Goal: Task Accomplishment & Management: Use online tool/utility

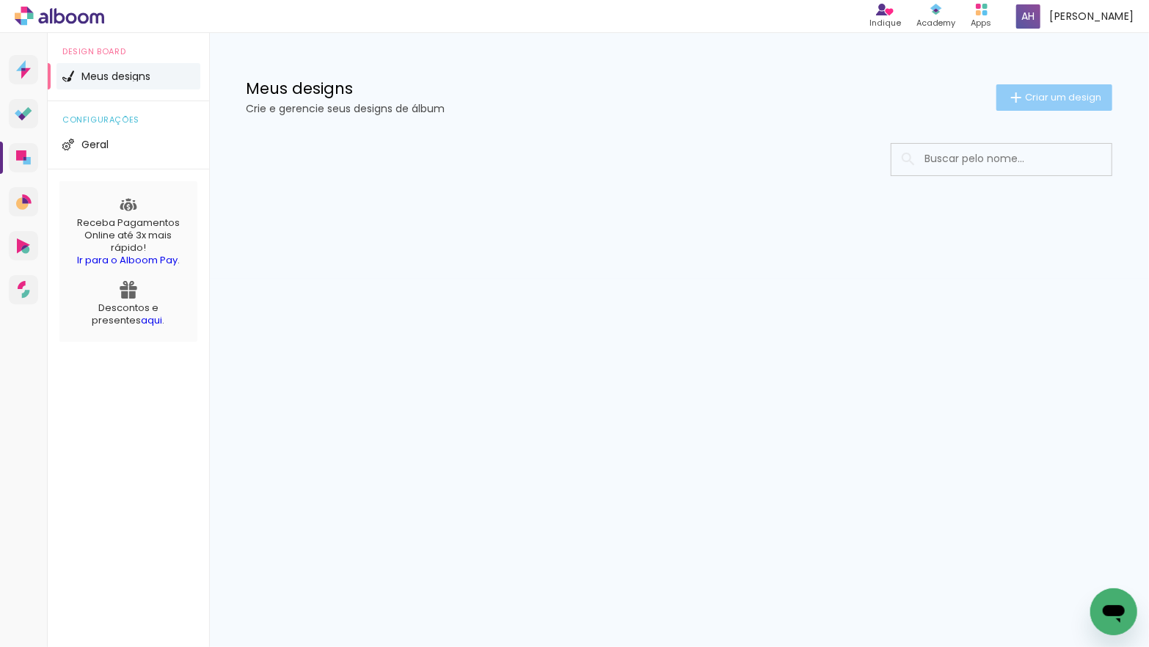
click at [1021, 98] on iron-icon at bounding box center [1016, 98] width 18 height 18
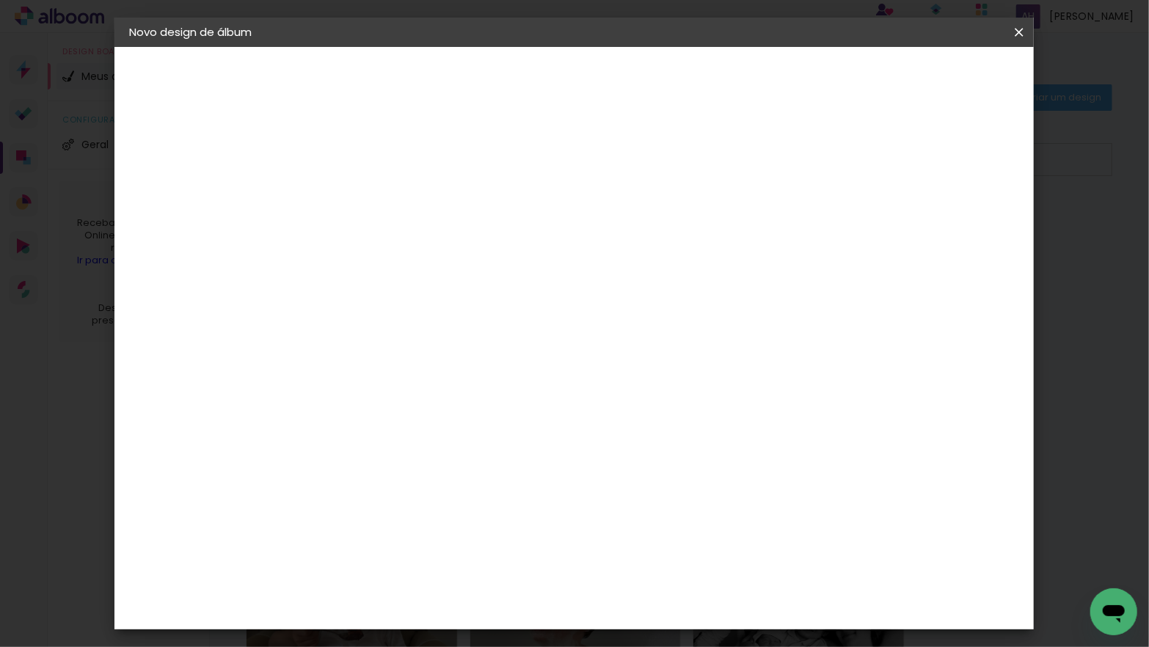
click at [369, 201] on input at bounding box center [369, 197] width 0 height 23
type input "[PERSON_NAME] - [PERSON_NAME] 7 LUCAS 5"
type paper-input "[PERSON_NAME] - [PERSON_NAME] 7 LUCAS 5"
click at [0, 0] on slot "Avançar" at bounding box center [0, 0] width 0 height 0
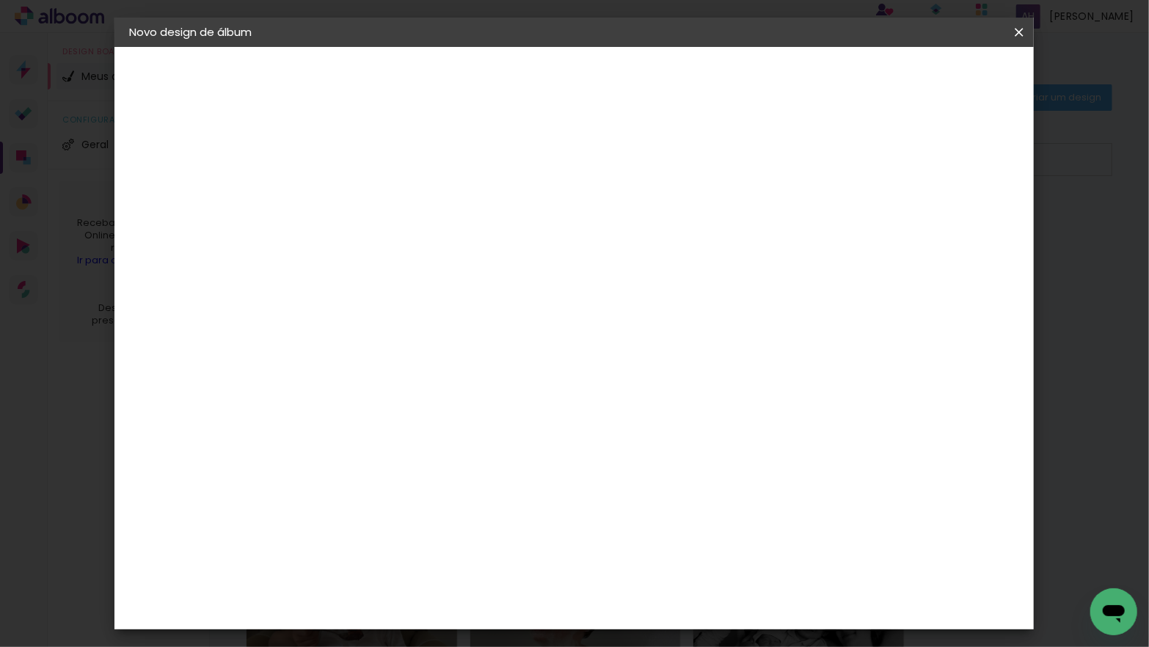
click at [387, 556] on div "Go image" at bounding box center [377, 567] width 36 height 23
click at [0, 0] on slot "Avançar" at bounding box center [0, 0] width 0 height 0
click at [426, 244] on input "text" at bounding box center [397, 255] width 57 height 23
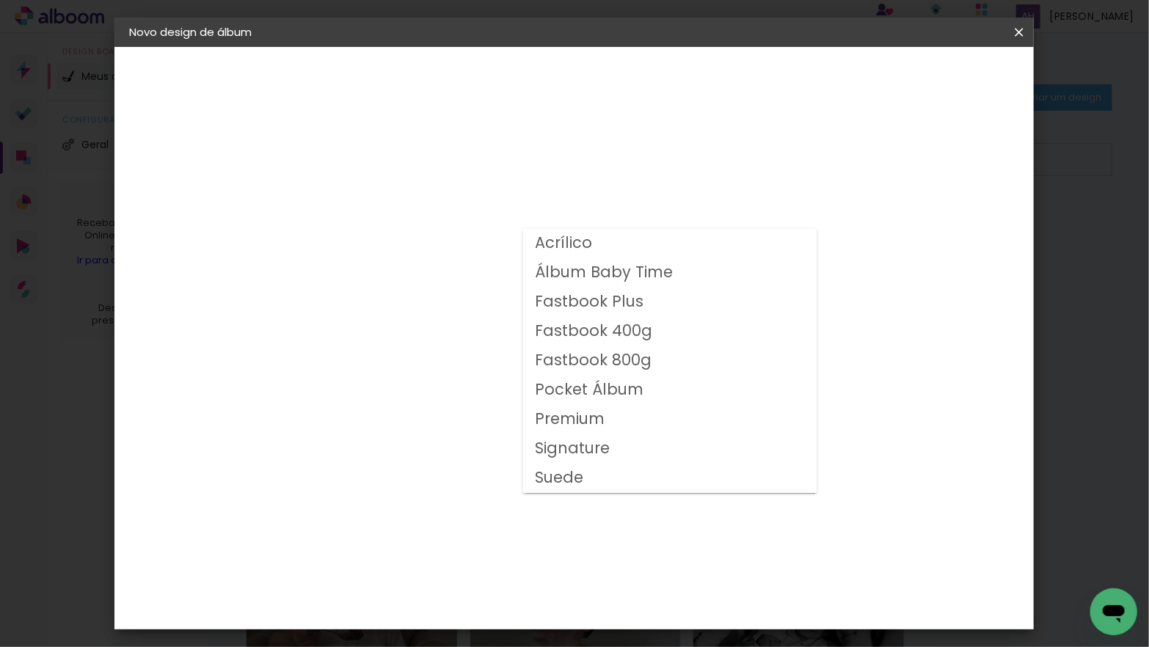
click at [0, 0] on slot "Fastbook 400g" at bounding box center [0, 0] width 0 height 0
type input "Fastbook 400g"
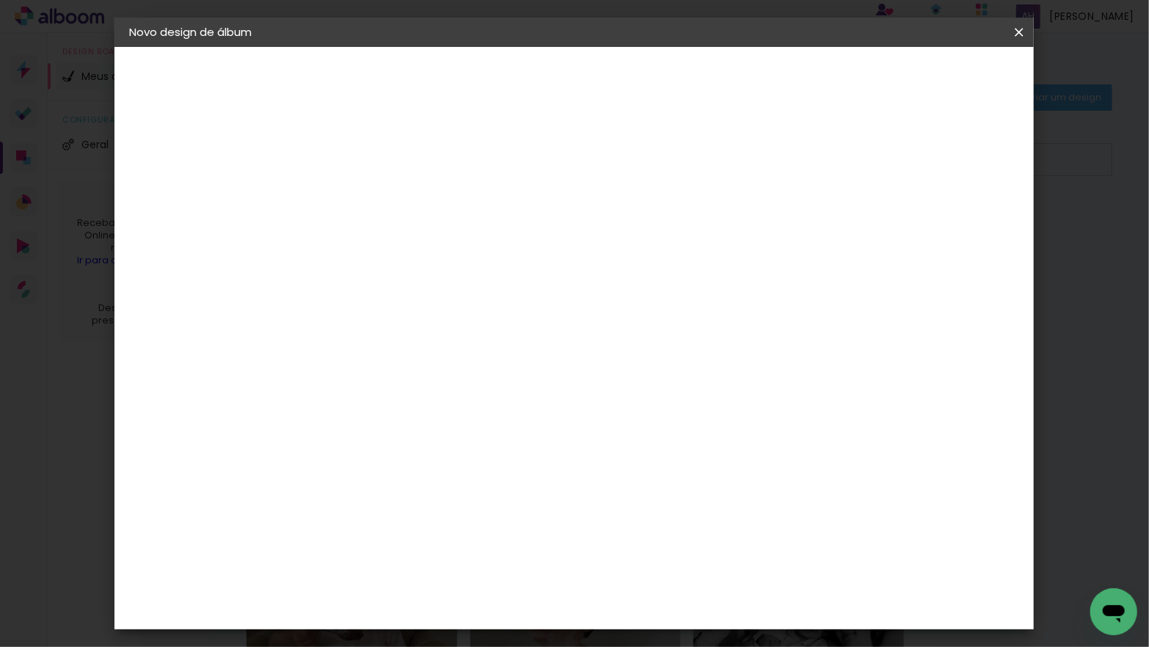
scroll to position [241, 0]
click at [468, 483] on span "25 × 25" at bounding box center [434, 502] width 68 height 39
click at [0, 0] on slot "Avançar" at bounding box center [0, 0] width 0 height 0
type input "3"
type paper-input "3"
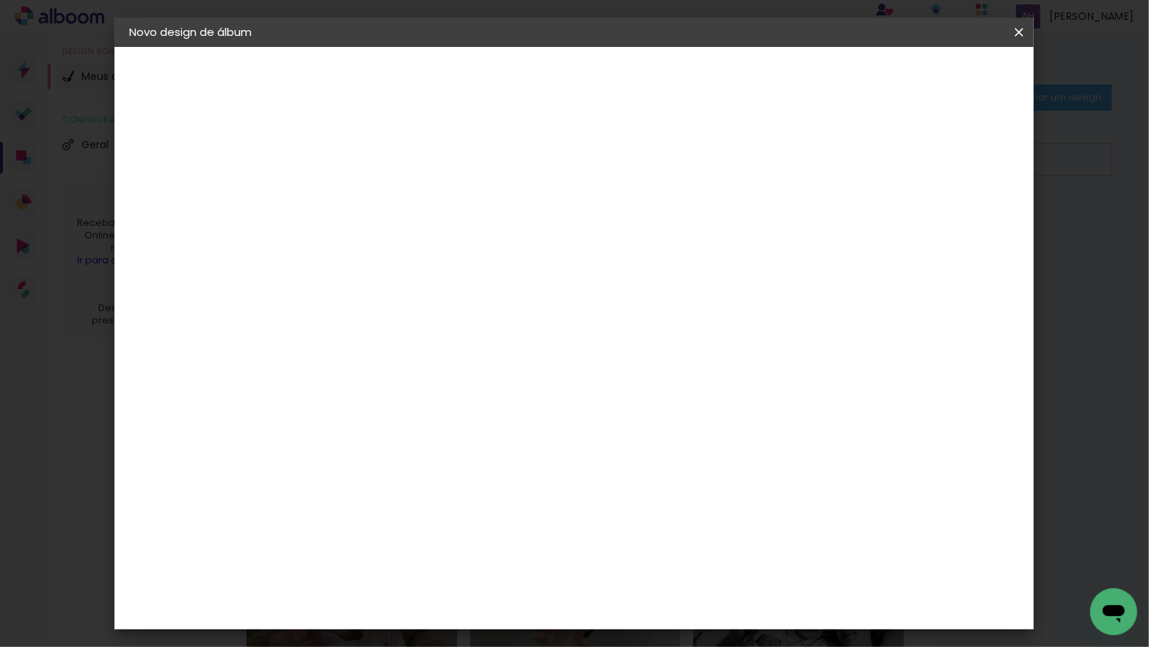
click at [378, 152] on input "3" at bounding box center [357, 158] width 51 height 18
click at [938, 76] on span "Iniciar design" at bounding box center [904, 78] width 67 height 10
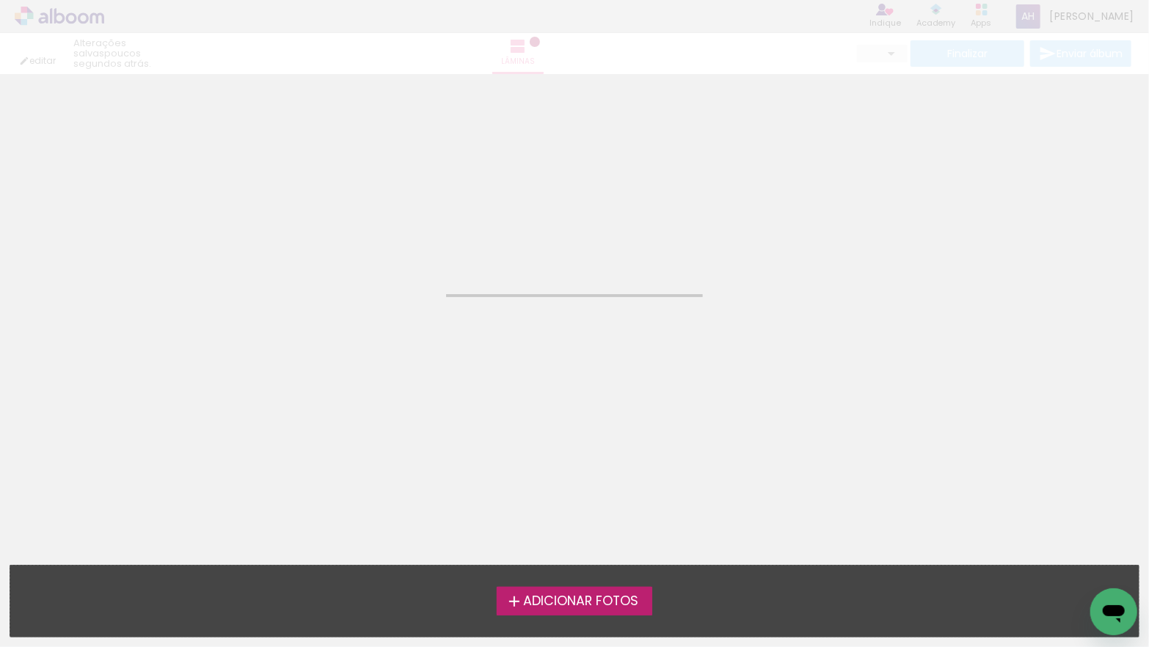
click at [610, 605] on span "Adicionar Fotos" at bounding box center [580, 601] width 115 height 13
click at [0, 0] on input "file" at bounding box center [0, 0] width 0 height 0
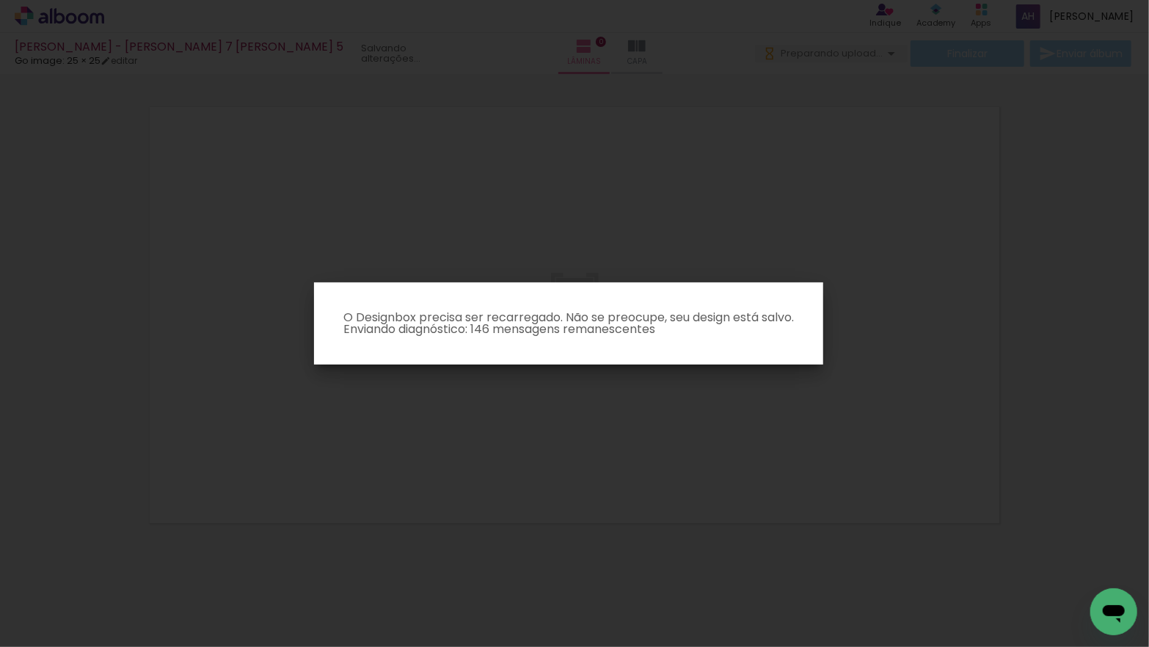
click at [810, 428] on iron-overlay-backdrop at bounding box center [574, 323] width 1149 height 647
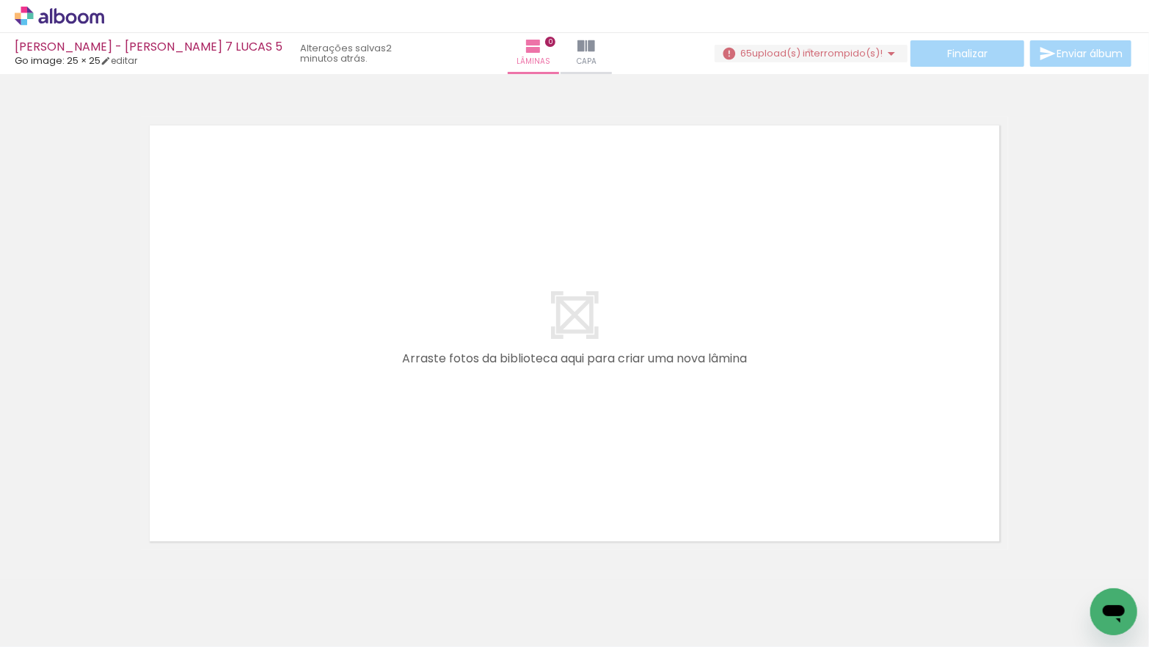
click at [803, 51] on span "upload(s) interrompido(s)!" at bounding box center [817, 53] width 131 height 14
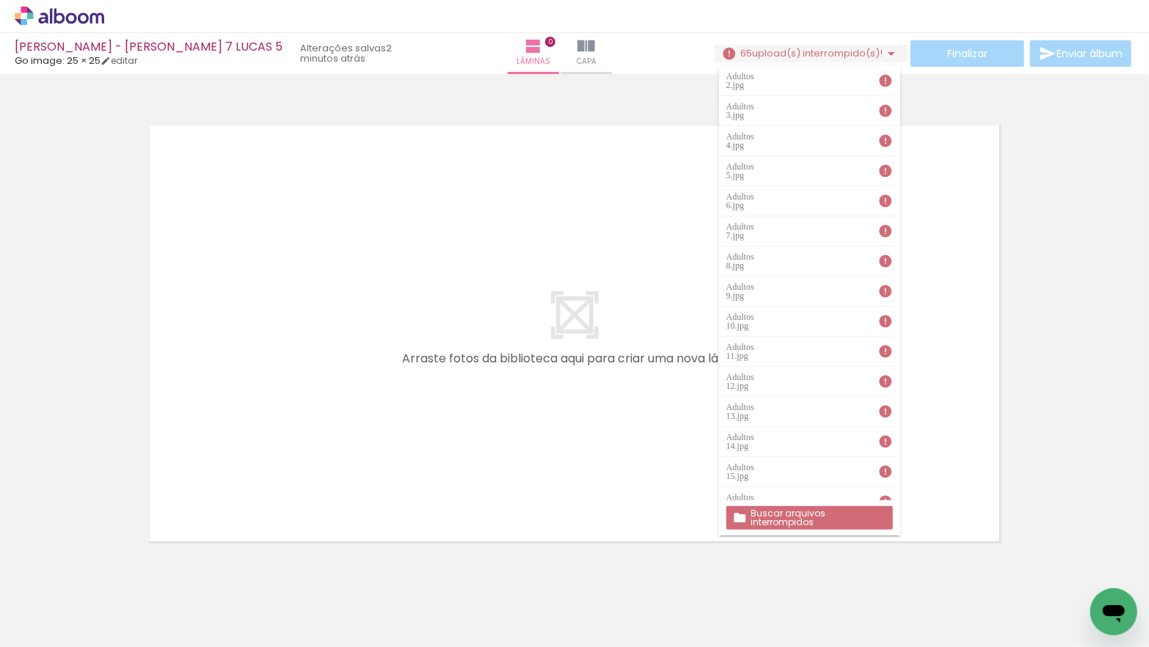
click at [0, 0] on slot "Buscar arquivos interrompidos" at bounding box center [0, 0] width 0 height 0
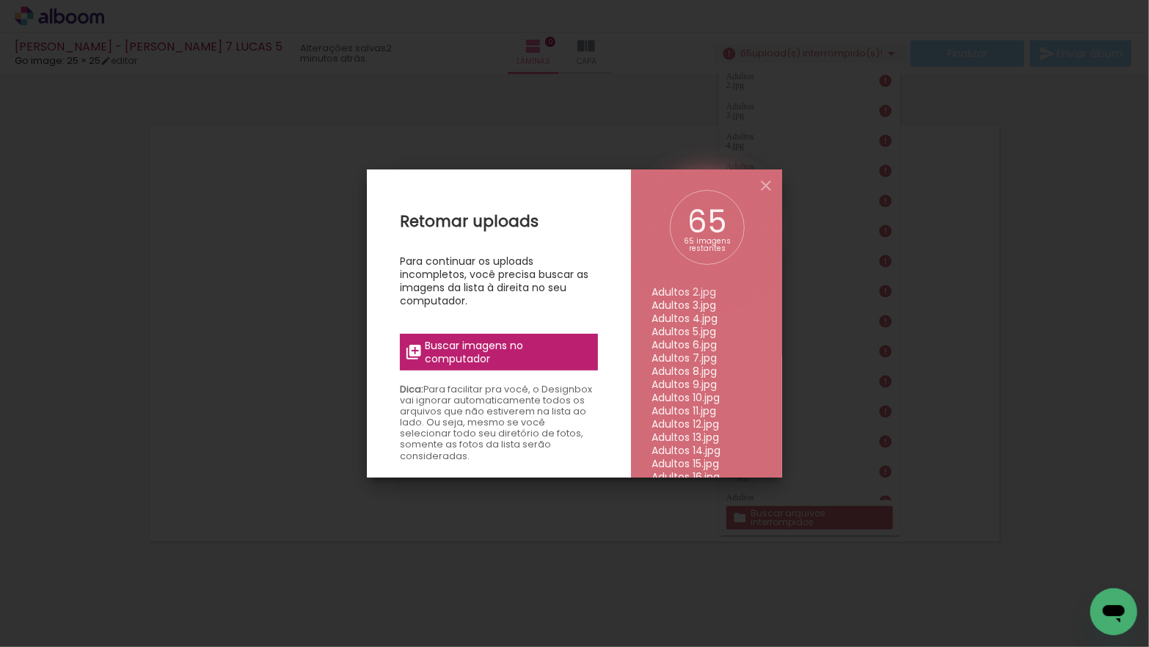
click at [469, 345] on span "Buscar imagens no computador" at bounding box center [507, 352] width 164 height 26
click at [0, 0] on input "file" at bounding box center [0, 0] width 0 height 0
